Goal: Task Accomplishment & Management: Use online tool/utility

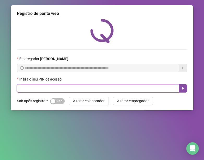
click at [106, 86] on input "text" at bounding box center [98, 88] width 162 height 8
type input "*****"
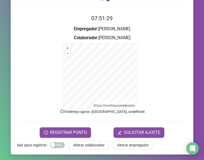
scroll to position [16, 0]
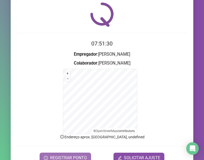
click at [75, 154] on span "REGISTRAR PONTO" at bounding box center [68, 157] width 37 height 6
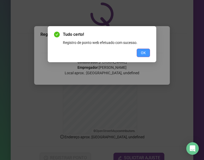
click at [143, 54] on span "OK" at bounding box center [143, 53] width 5 height 6
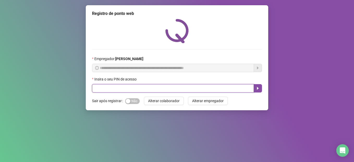
click at [135, 87] on input "text" at bounding box center [173, 88] width 162 height 8
type input "*****"
click at [255, 88] on button "button" at bounding box center [258, 88] width 8 height 8
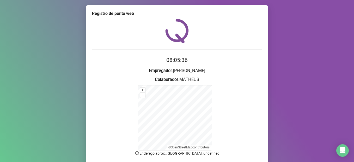
scroll to position [26, 0]
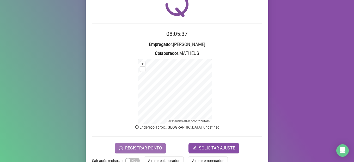
click at [130, 146] on span "REGISTRAR PONTO" at bounding box center [143, 148] width 37 height 6
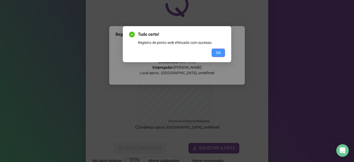
click at [215, 53] on button "OK" at bounding box center [218, 53] width 13 height 8
